Goal: Communication & Community: Answer question/provide support

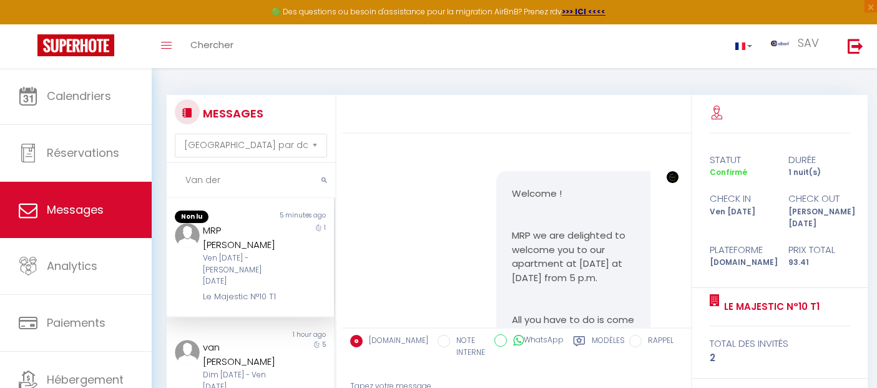
select select "message"
click at [174, 174] on input "Van der" at bounding box center [251, 180] width 169 height 35
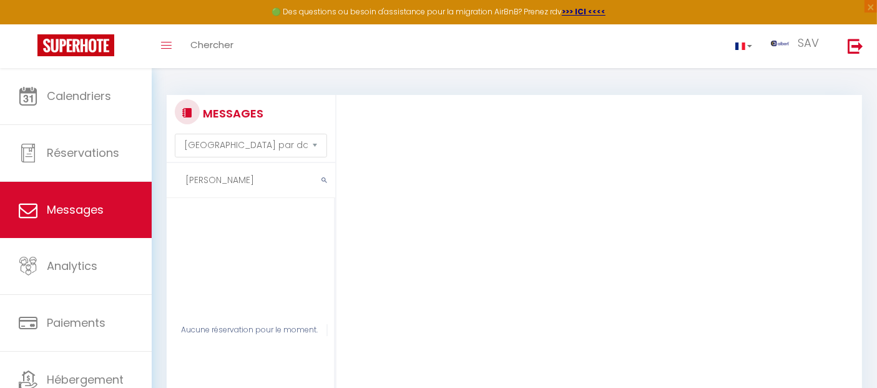
drag, startPoint x: 194, startPoint y: 177, endPoint x: 171, endPoint y: 179, distance: 23.1
click at [171, 179] on input "[PERSON_NAME]" at bounding box center [251, 180] width 169 height 35
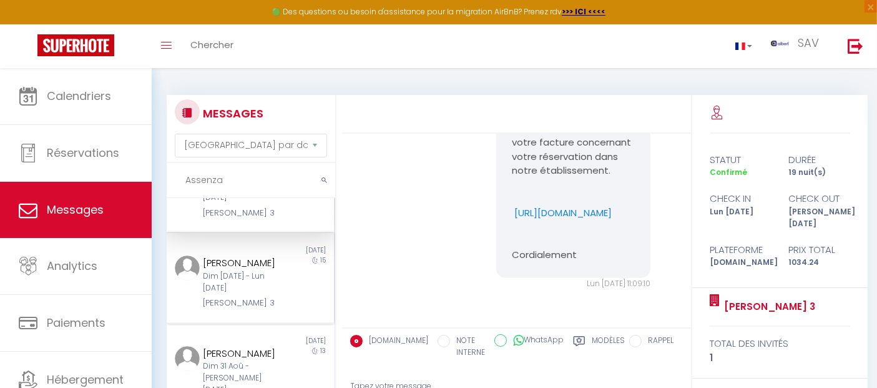
scroll to position [0, 0]
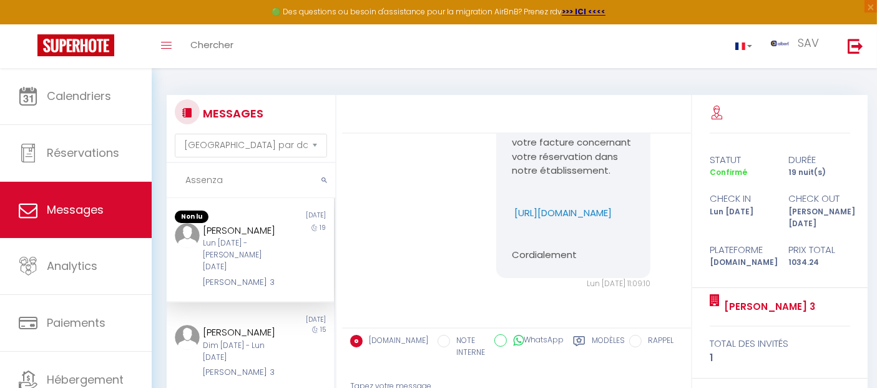
type input "Assenza"
drag, startPoint x: 273, startPoint y: 292, endPoint x: 198, endPoint y: 285, distance: 75.2
click at [198, 285] on div "[PERSON_NAME] Lun [DATE] - [PERSON_NAME] [DATE] [PERSON_NAME] 3" at bounding box center [243, 256] width 97 height 66
copy div "[PERSON_NAME] 3"
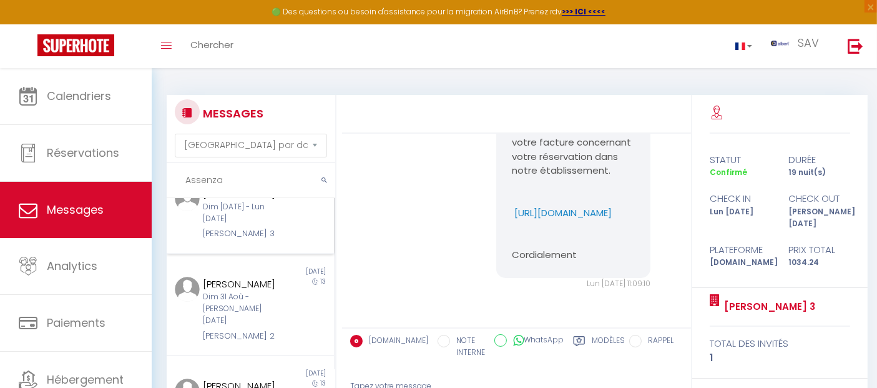
scroll to position [69, 0]
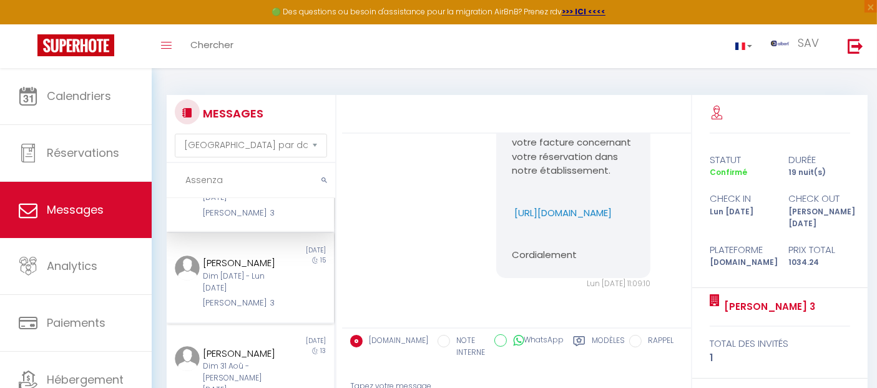
drag, startPoint x: 261, startPoint y: 295, endPoint x: 198, endPoint y: 279, distance: 65.1
click at [198, 279] on div "[PERSON_NAME] Dim [DATE] - Lun [DATE] [PERSON_NAME] 3" at bounding box center [243, 282] width 97 height 54
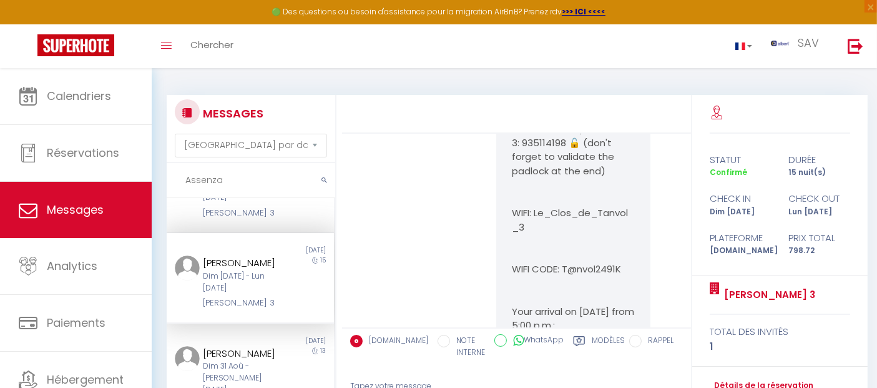
scroll to position [7605, 0]
